Goal: Information Seeking & Learning: Learn about a topic

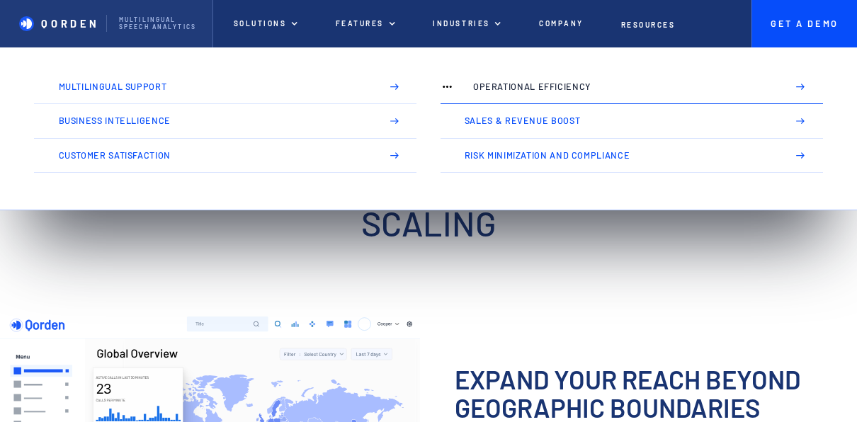
click at [546, 91] on p "Operational Efficiency" at bounding box center [624, 87] width 303 height 10
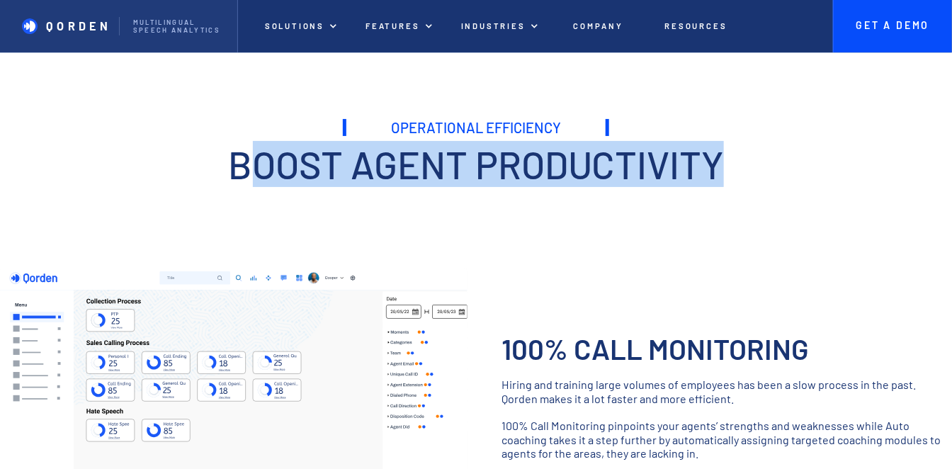
drag, startPoint x: 239, startPoint y: 156, endPoint x: 770, endPoint y: 158, distance: 531.7
click at [770, 158] on h2 "Boost agent productivity" at bounding box center [476, 164] width 666 height 42
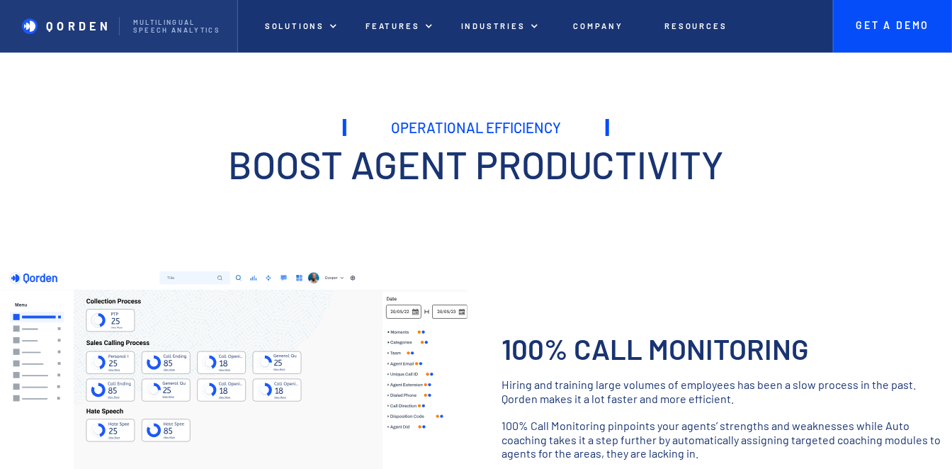
click at [318, 189] on p "‍" at bounding box center [476, 191] width 666 height 13
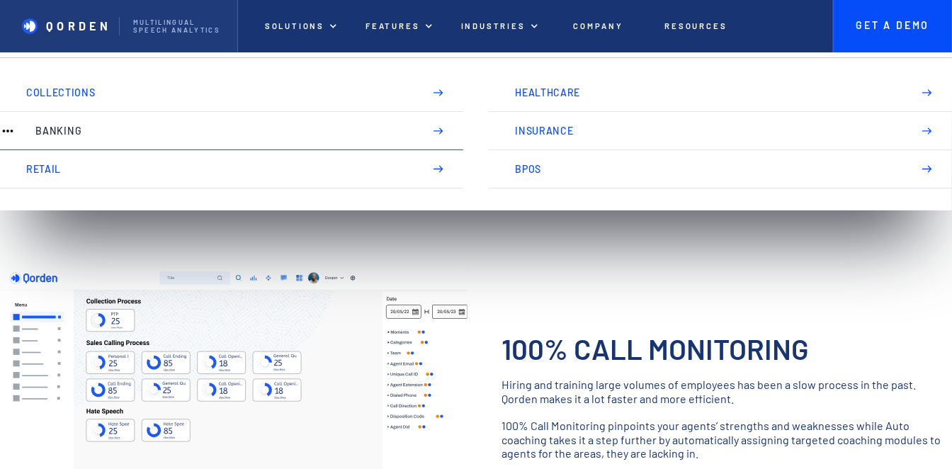
click at [116, 130] on p "Banking" at bounding box center [222, 130] width 375 height 11
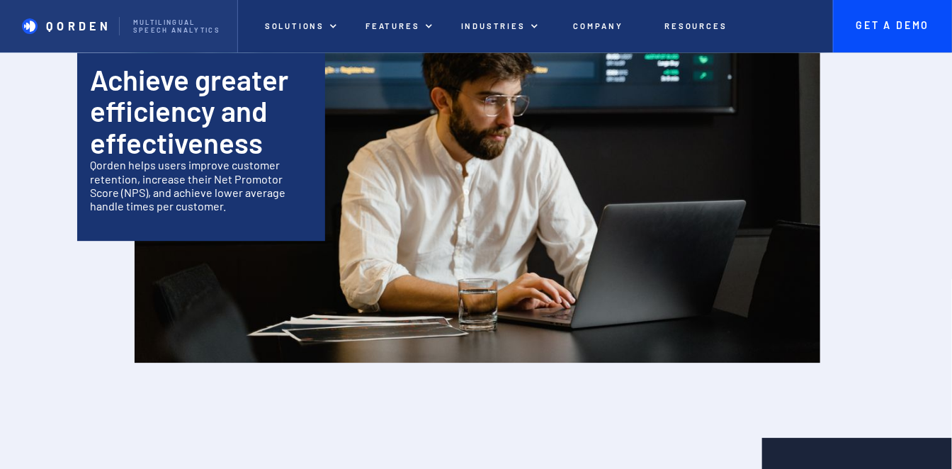
scroll to position [1520, 0]
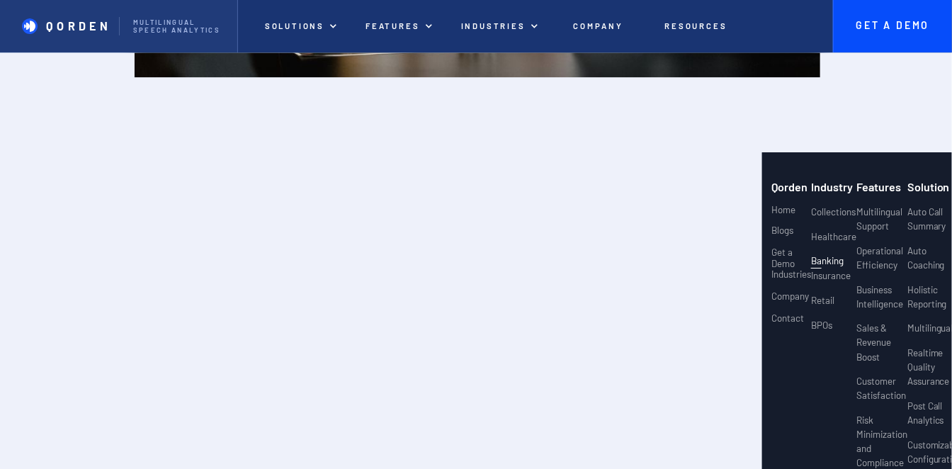
click at [801, 227] on div "Qorden Home Blogs Get a Demo Industries Company Contact Projects 2 Projects 3 C…" at bounding box center [791, 341] width 40 height 320
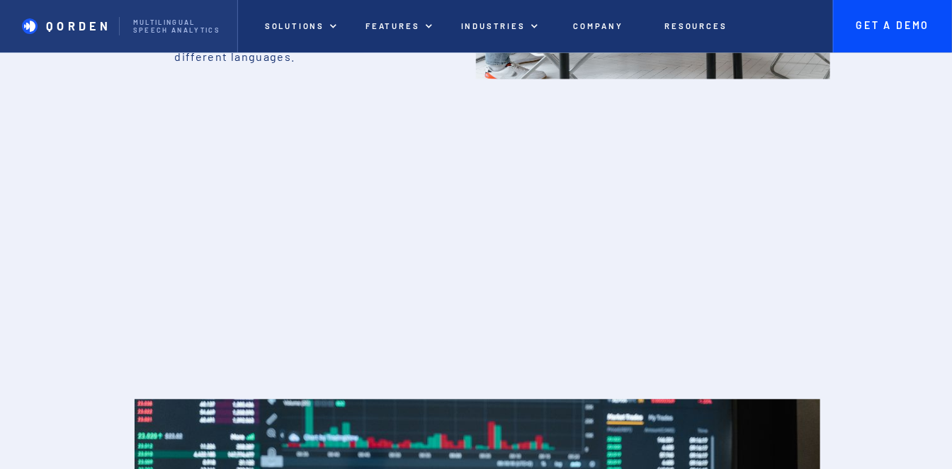
scroll to position [803, 0]
